Goal: Information Seeking & Learning: Learn about a topic

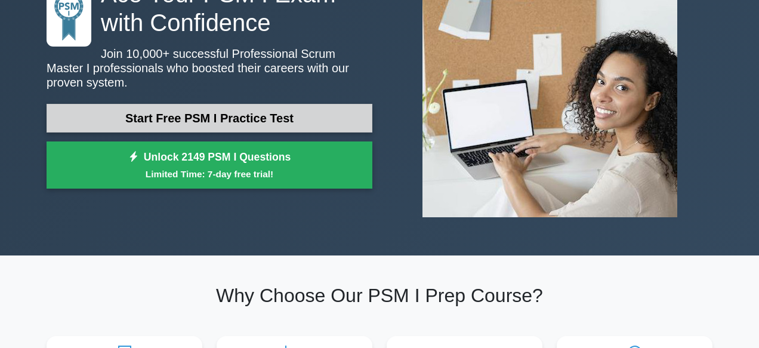
scroll to position [122, 0]
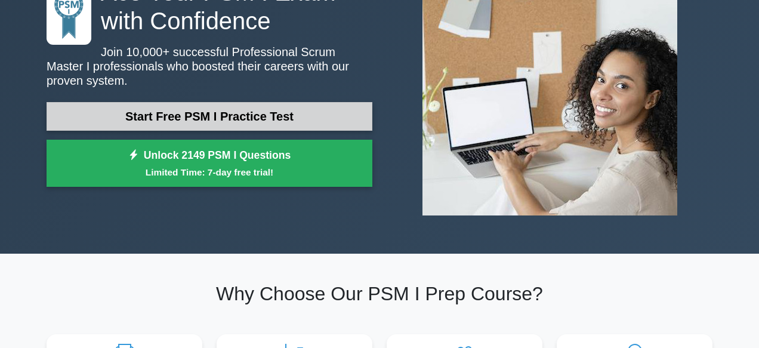
click at [260, 108] on link "Start Free PSM I Practice Test" at bounding box center [210, 116] width 326 height 29
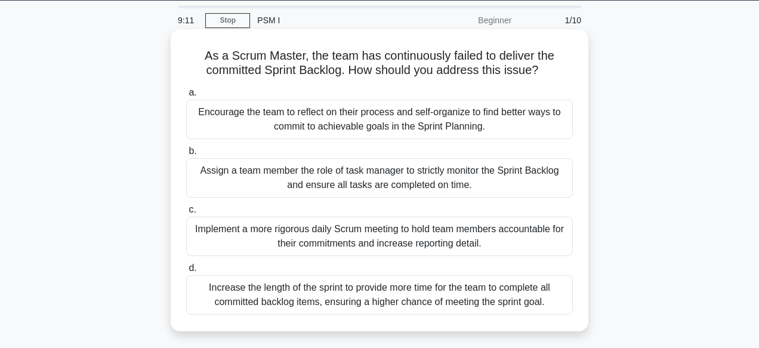
scroll to position [39, 0]
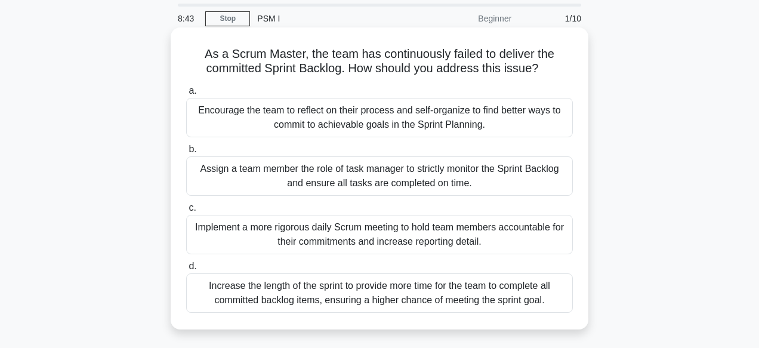
click at [385, 169] on div "Assign a team member the role of task manager to strictly monitor the Sprint Ba…" at bounding box center [379, 175] width 387 height 39
click at [186, 153] on input "b. Assign a team member the role of task manager to strictly monitor the Sprint…" at bounding box center [186, 150] width 0 height 8
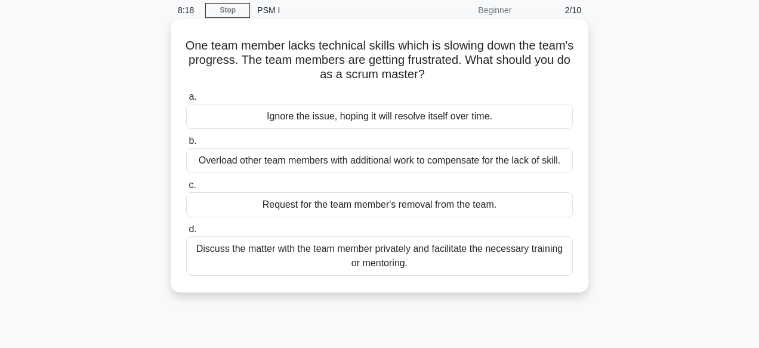
scroll to position [52, 0]
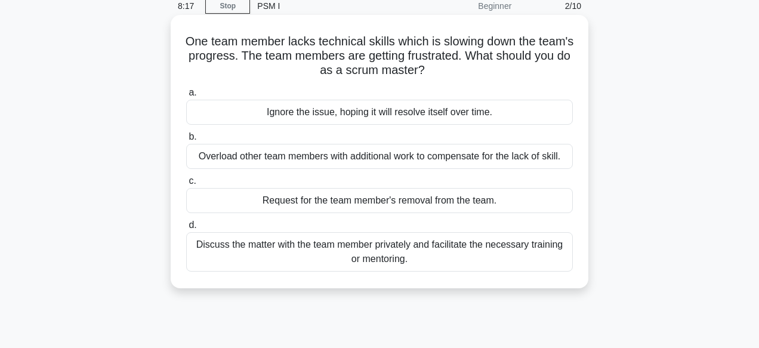
click at [367, 251] on div "Discuss the matter with the team member privately and facilitate the necessary …" at bounding box center [379, 251] width 387 height 39
click at [186, 229] on input "d. Discuss the matter with the team member privately and facilitate the necessa…" at bounding box center [186, 225] width 0 height 8
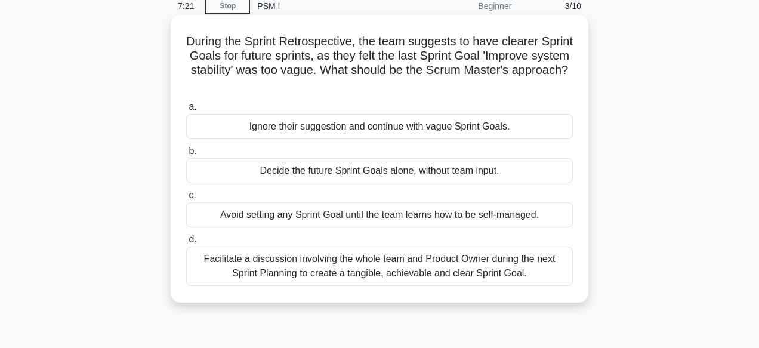
click at [354, 268] on div "Facilitate a discussion involving the whole team and Product Owner during the n…" at bounding box center [379, 265] width 387 height 39
click at [186, 243] on input "d. Facilitate a discussion involving the whole team and Product Owner during th…" at bounding box center [186, 240] width 0 height 8
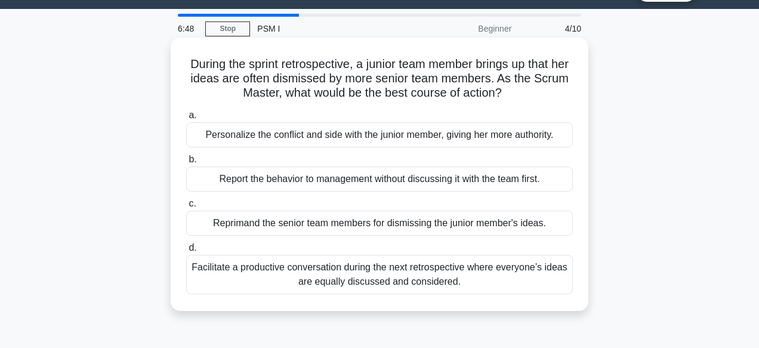
scroll to position [32, 0]
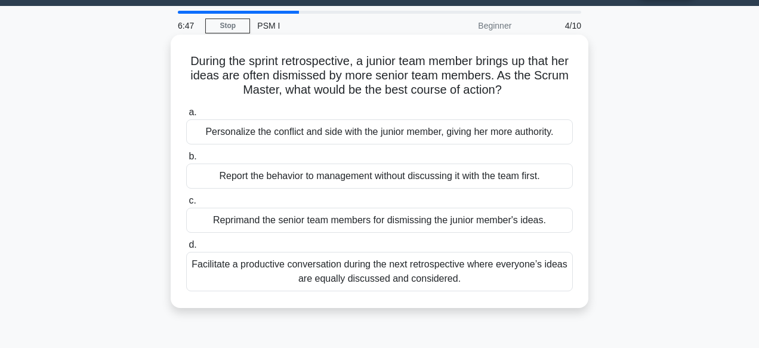
click at [363, 269] on div "Facilitate a productive conversation during the next retrospective where everyo…" at bounding box center [379, 271] width 387 height 39
click at [186, 249] on input "d. Facilitate a productive conversation during the next retrospective where eve…" at bounding box center [186, 245] width 0 height 8
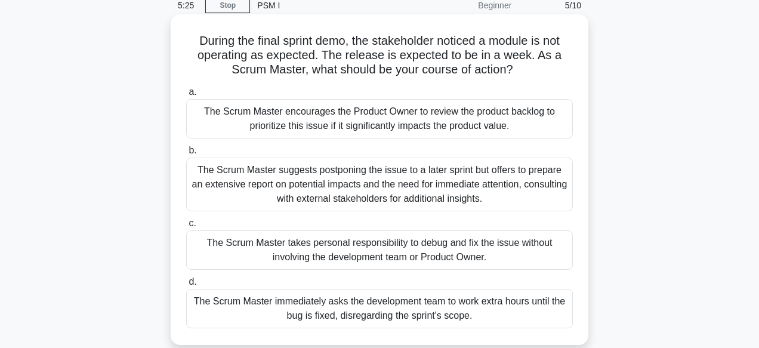
scroll to position [54, 0]
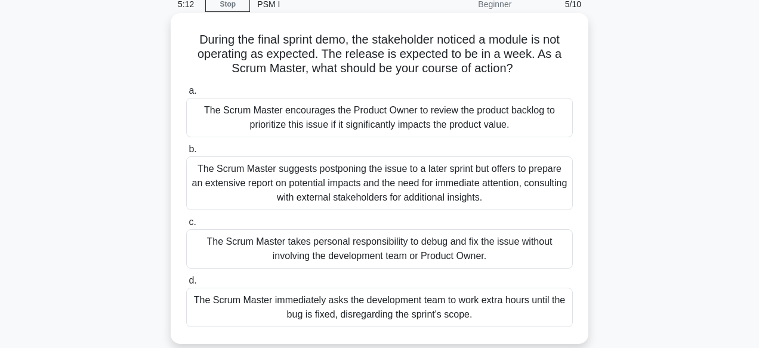
click at [338, 188] on div "The Scrum Master suggests postponing the issue to a later sprint but offers to …" at bounding box center [379, 183] width 387 height 54
click at [186, 153] on input "b. The Scrum Master suggests postponing the issue to a later sprint but offers …" at bounding box center [186, 150] width 0 height 8
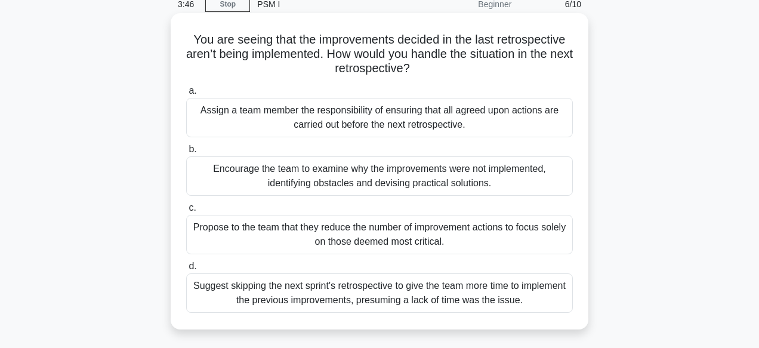
scroll to position [44, 0]
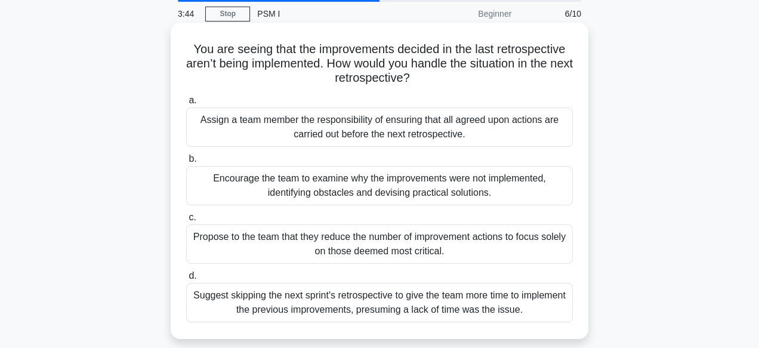
click at [353, 131] on div "Assign a team member the responsibility of ensuring that all agreed upon action…" at bounding box center [379, 126] width 387 height 39
click at [186, 104] on input "a. Assign a team member the responsibility of ensuring that all agreed upon act…" at bounding box center [186, 101] width 0 height 8
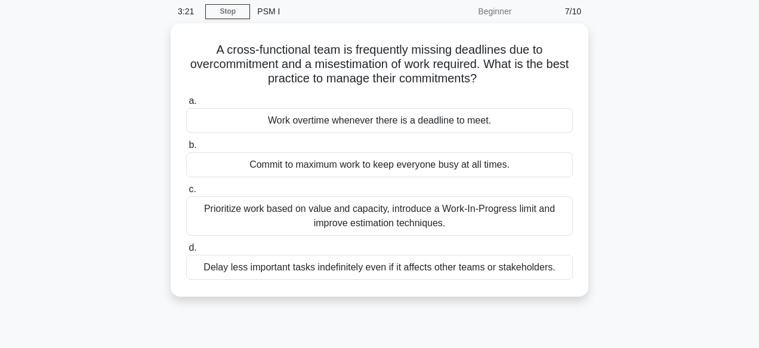
scroll to position [50, 0]
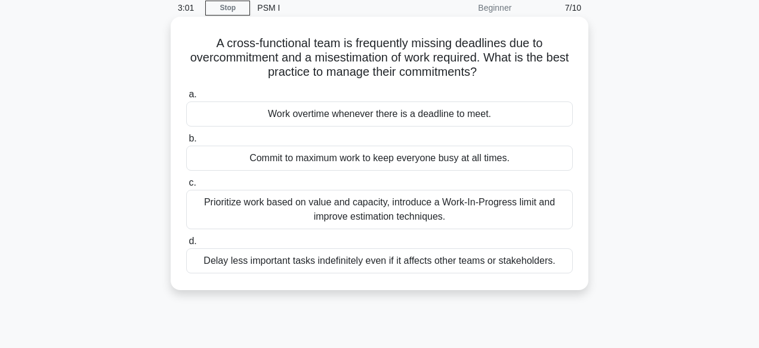
click at [366, 205] on div "Prioritize work based on value and capacity, introduce a Work-In-Progress limit…" at bounding box center [379, 209] width 387 height 39
click at [186, 187] on input "c. Prioritize work based on value and capacity, introduce a Work-In-Progress li…" at bounding box center [186, 183] width 0 height 8
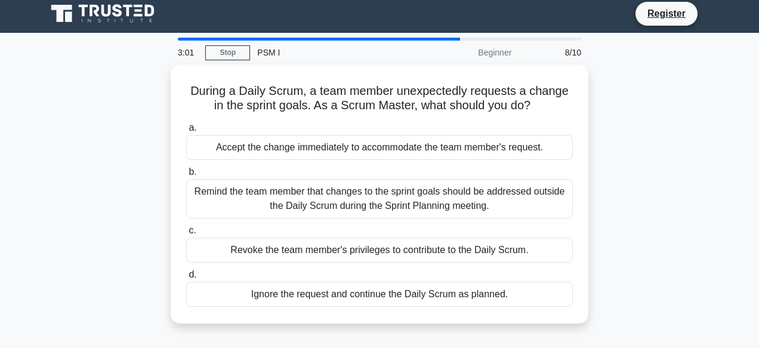
scroll to position [0, 0]
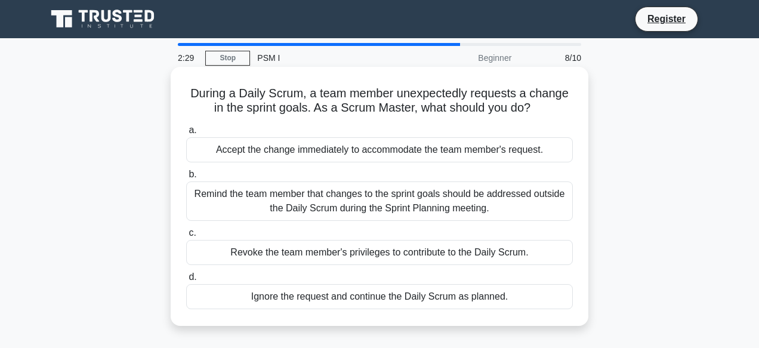
click at [375, 211] on div "Remind the team member that changes to the sprint goals should be addressed out…" at bounding box center [379, 200] width 387 height 39
click at [186, 178] on input "b. Remind the team member that changes to the sprint goals should be addressed …" at bounding box center [186, 175] width 0 height 8
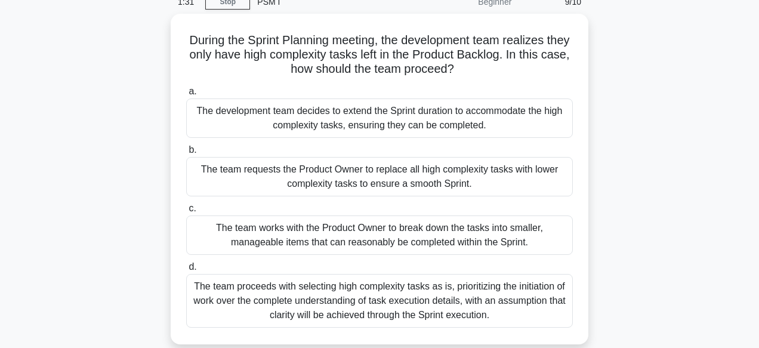
scroll to position [51, 0]
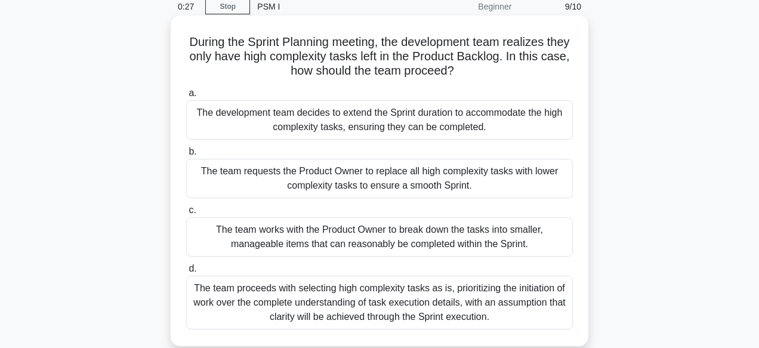
click at [360, 127] on div "The development team decides to extend the Sprint duration to accommodate the h…" at bounding box center [379, 119] width 387 height 39
click at [186, 97] on input "a. The development team decides to extend the Sprint duration to accommodate th…" at bounding box center [186, 94] width 0 height 8
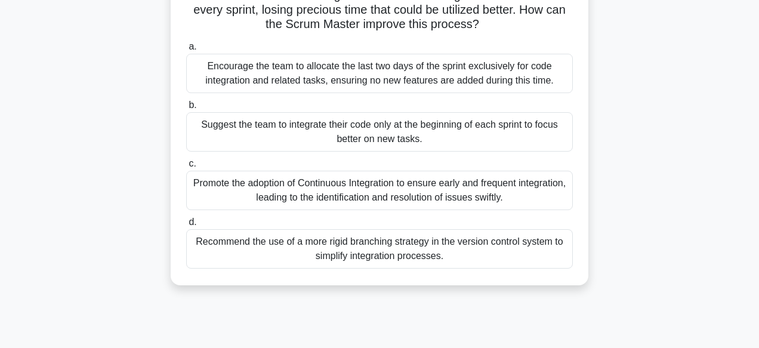
scroll to position [0, 0]
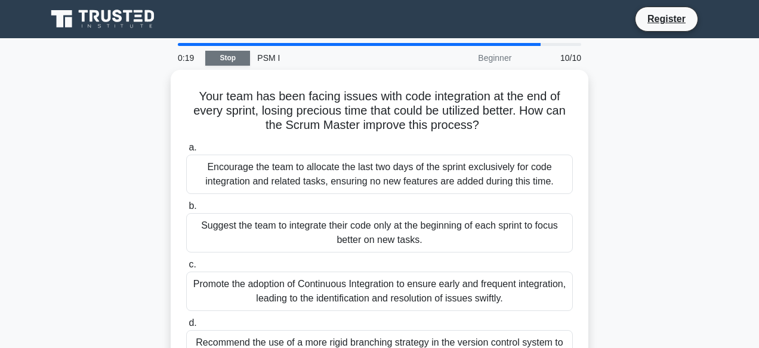
click at [236, 60] on link "Stop" at bounding box center [227, 58] width 45 height 15
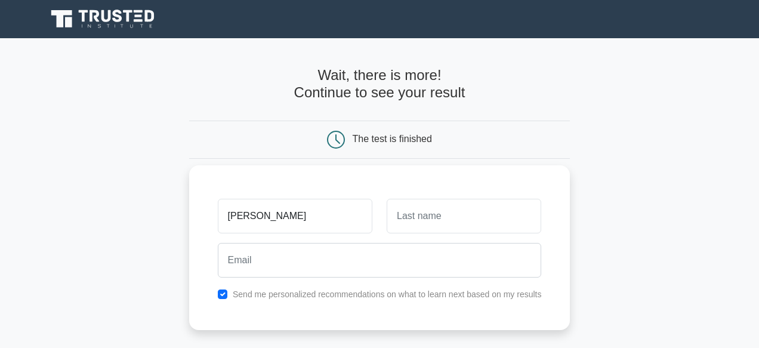
type input "[PERSON_NAME]"
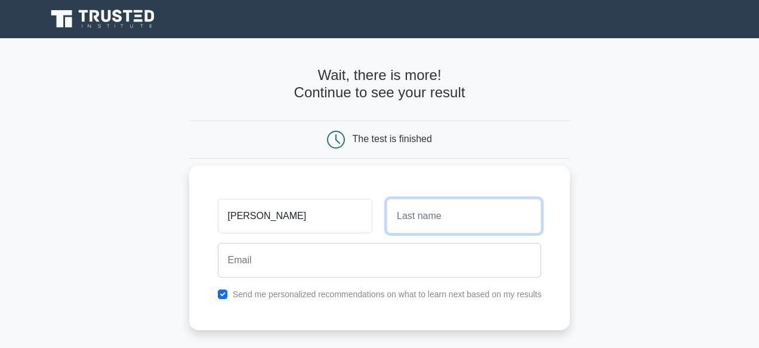
click at [472, 218] on input "text" at bounding box center [464, 216] width 155 height 35
type input "masereka"
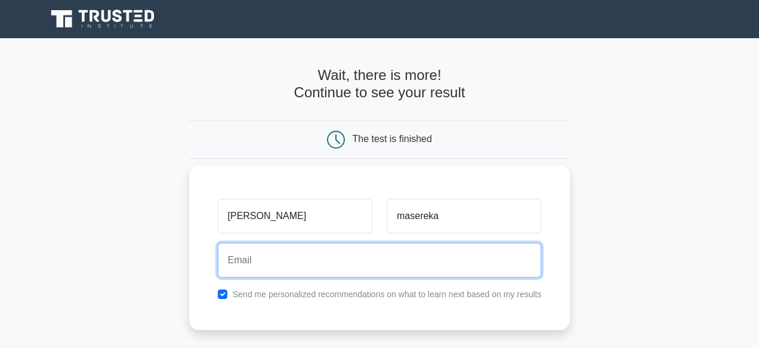
click at [372, 255] on input "email" at bounding box center [380, 260] width 324 height 35
type input "cranmerethan70@gmail.com"
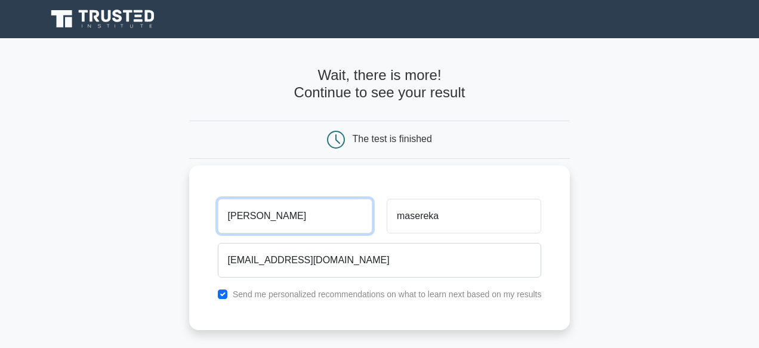
click at [246, 218] on input "cranmer" at bounding box center [295, 216] width 155 height 35
click at [261, 217] on input "cranimer" at bounding box center [295, 216] width 155 height 35
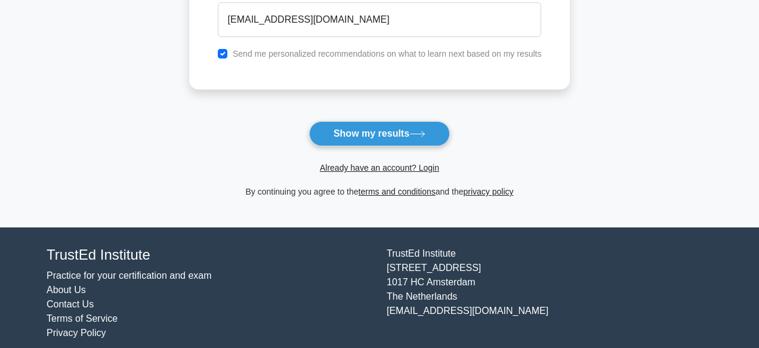
scroll to position [252, 0]
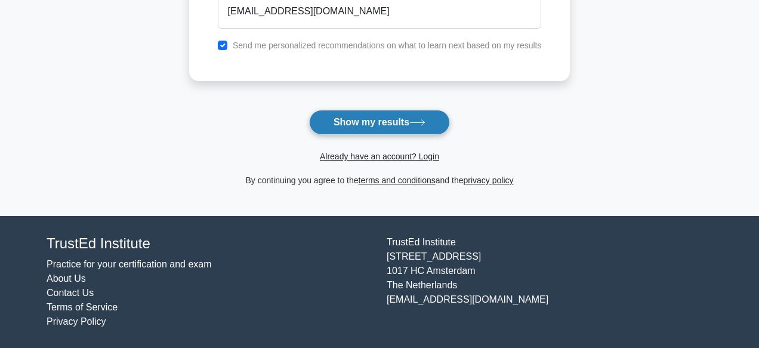
type input "cranimar"
click at [358, 126] on button "Show my results" at bounding box center [379, 122] width 141 height 25
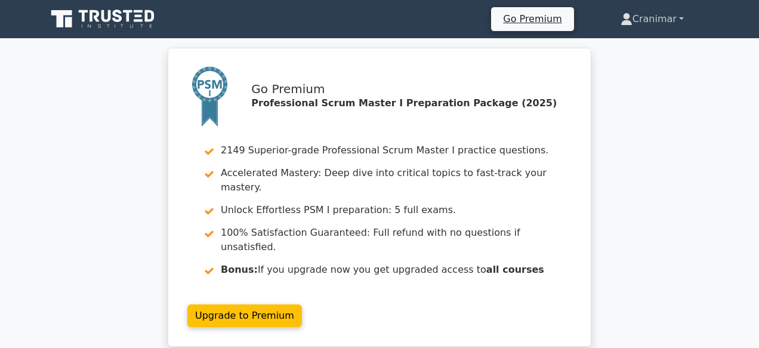
click at [658, 14] on link "Cranimar" at bounding box center [652, 19] width 121 height 24
click at [649, 39] on link "Profile" at bounding box center [640, 47] width 94 height 19
